Goal: Task Accomplishment & Management: Use online tool/utility

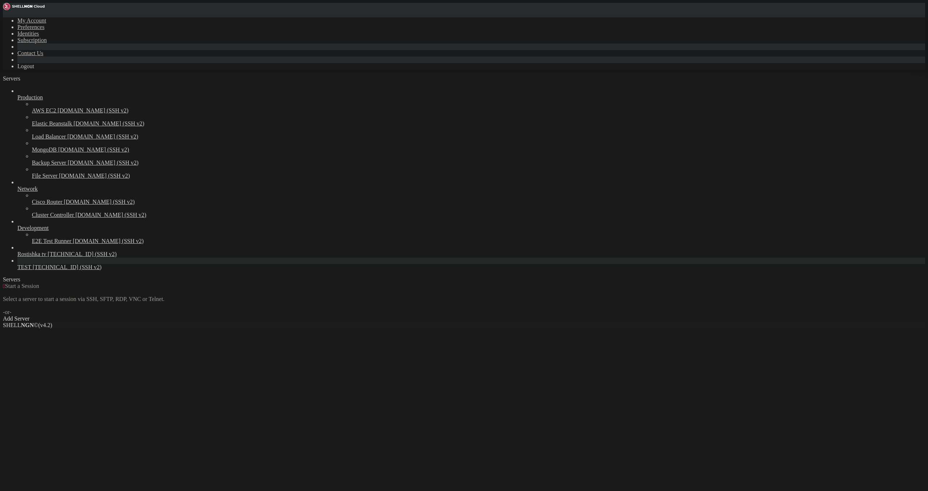
click at [33, 270] on span "[TECHNICAL_ID] (SSH v2)" at bounding box center [67, 267] width 69 height 6
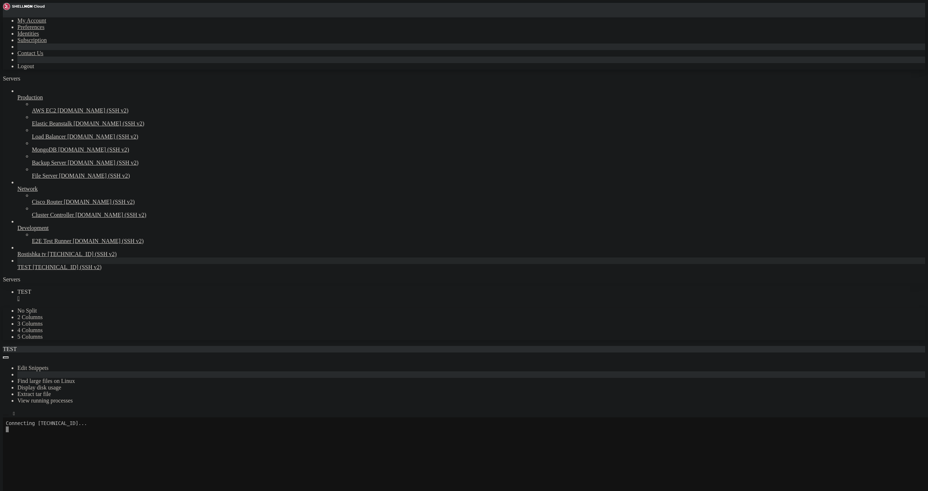
click at [6, 415] on icon "button" at bounding box center [6, 415] width 0 height 0
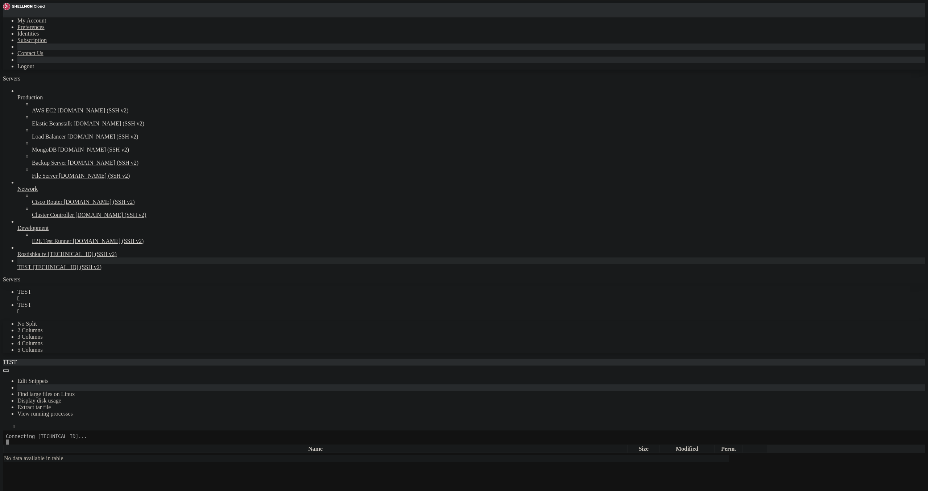
click at [122, 295] on div "" at bounding box center [471, 298] width 908 height 7
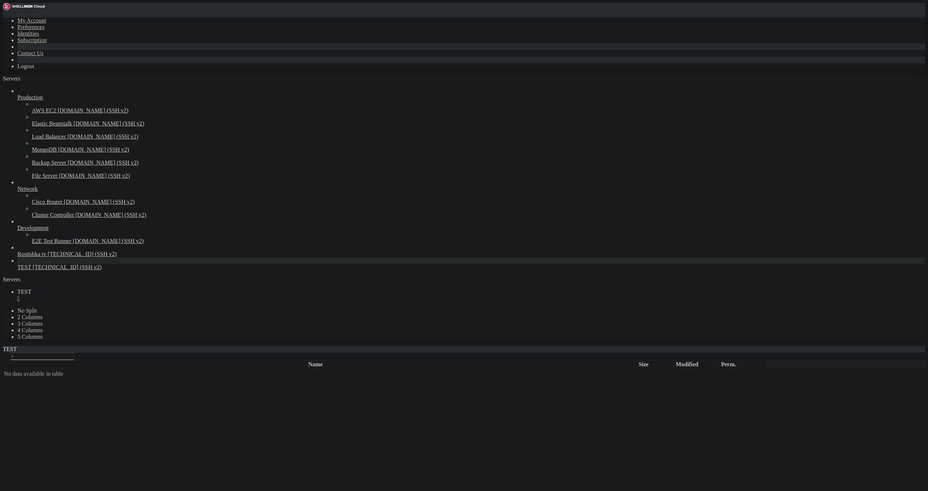
type input "/root"
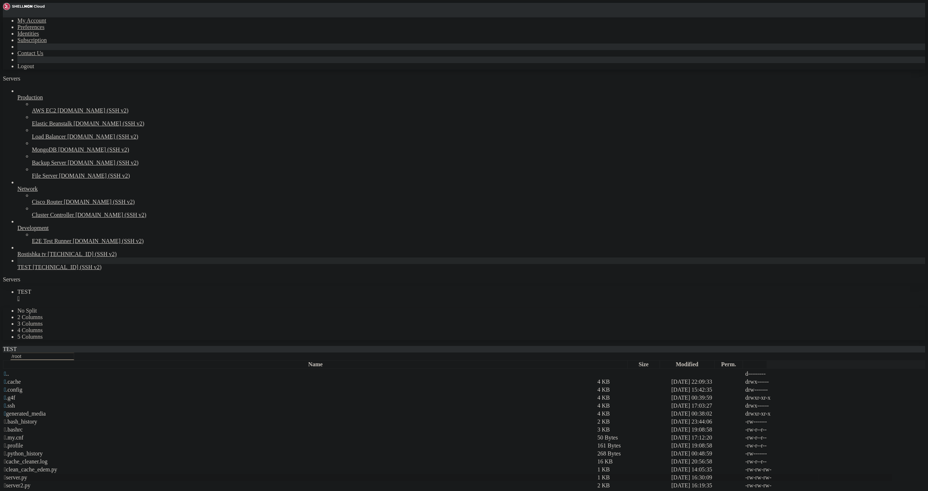
click at [27, 474] on span " server.py" at bounding box center [15, 477] width 23 height 6
drag, startPoint x: 230, startPoint y: 169, endPoint x: 18, endPoint y: 166, distance: 211.8
click at [18, 166] on div "My Account Preferences Identities Subscription Contact Us Logout Servers Produc…" at bounding box center [464, 428] width 923 height 850
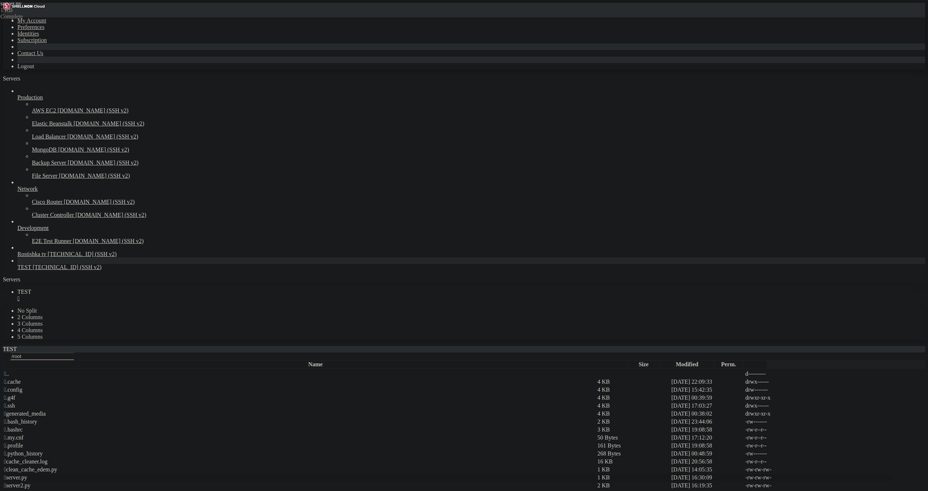
drag, startPoint x: 159, startPoint y: 194, endPoint x: 156, endPoint y: 175, distance: 19.5
drag, startPoint x: 157, startPoint y: 173, endPoint x: 185, endPoint y: 174, distance: 27.2
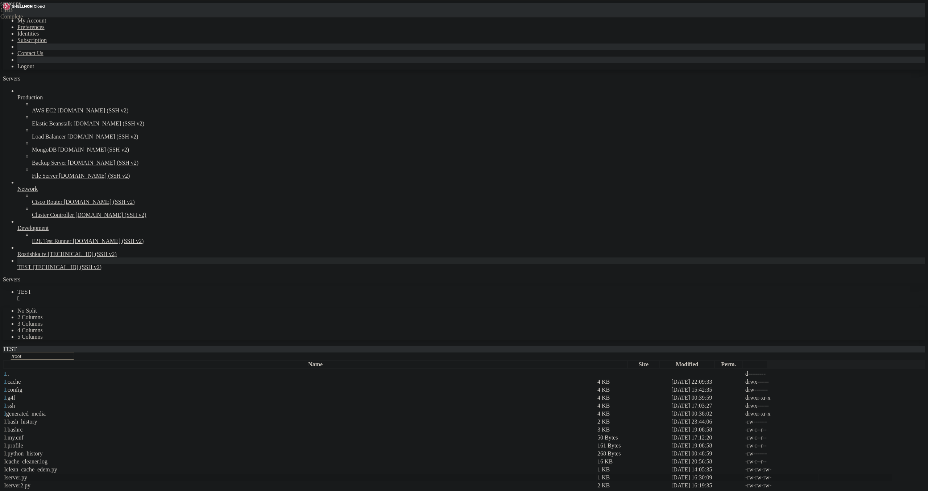
paste textarea "-16k"
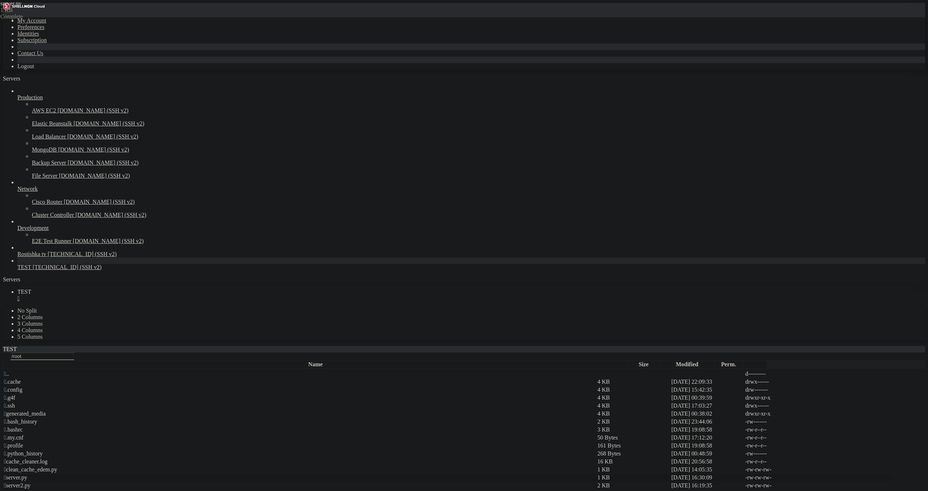
drag, startPoint x: 361, startPoint y: 173, endPoint x: 383, endPoint y: 174, distance: 21.8
paste textarea "7b-v2-chat"
drag, startPoint x: 399, startPoint y: 172, endPoint x: 462, endPoint y: 175, distance: 63.6
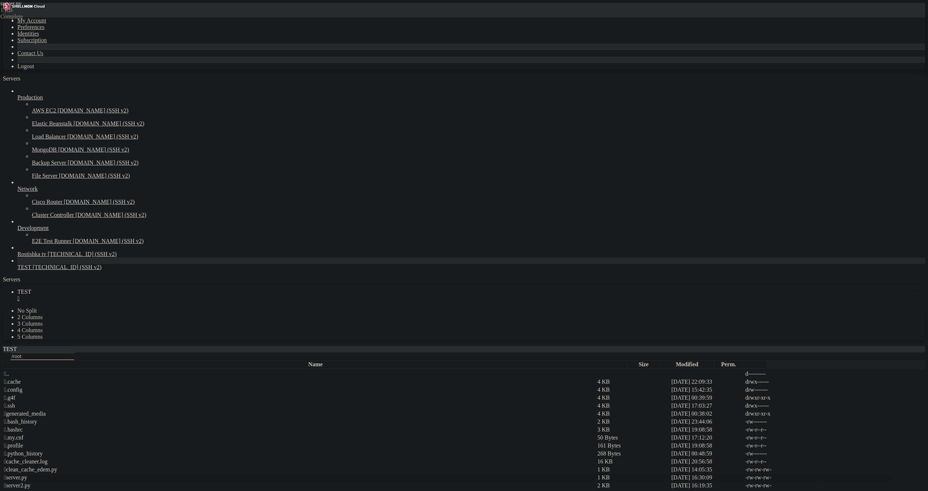
scroll to position [0, 24]
drag, startPoint x: 133, startPoint y: 64, endPoint x: 213, endPoint y: 63, distance: 79.4
drag, startPoint x: 205, startPoint y: 143, endPoint x: 89, endPoint y: 141, distance: 115.7
click at [89, 141] on div "My Account Preferences Identities Subscription Contact Us Logout Servers Produc…" at bounding box center [464, 428] width 923 height 850
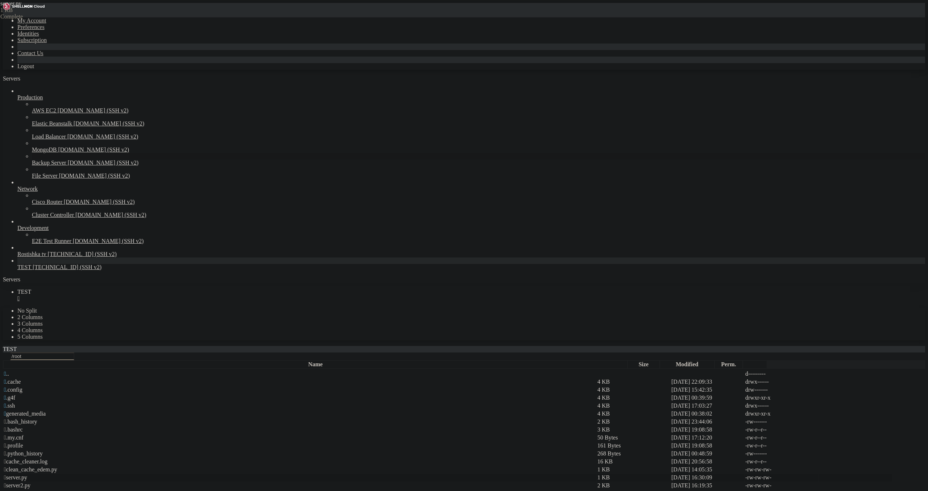
type textarea "# Преобразуем историю в формат, ожидаемый g4f"
drag, startPoint x: 231, startPoint y: 160, endPoint x: 89, endPoint y: 162, distance: 141.8
click at [89, 162] on div "My Account Preferences Identities Subscription Contact Us Logout Servers Produc…" at bounding box center [464, 428] width 923 height 850
type textarea "# Выбираем провайдера в зависимости от модели"
